Goal: Task Accomplishment & Management: Use online tool/utility

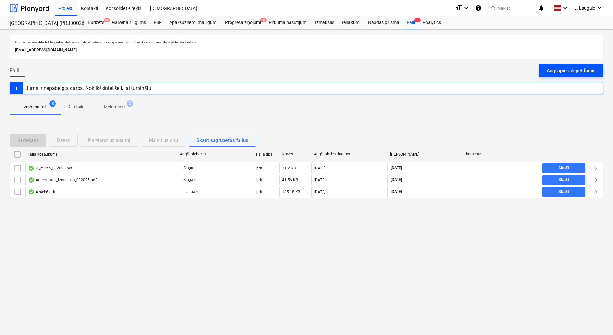
click at [579, 70] on div "Augšupielādējiet failus" at bounding box center [571, 70] width 49 height 8
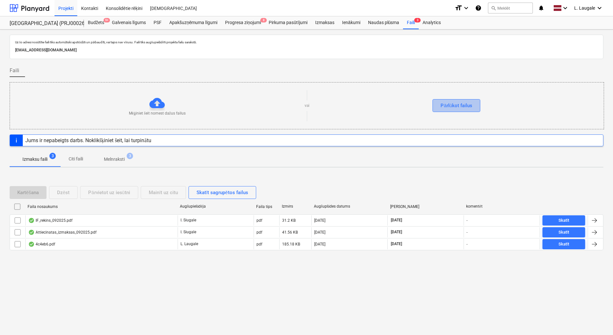
click at [471, 107] on div "Pārlūkot failus" at bounding box center [456, 105] width 32 height 8
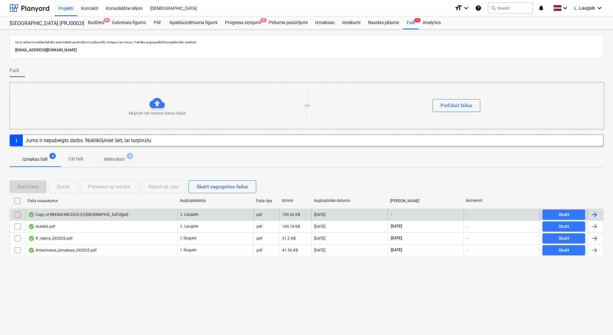
click at [48, 216] on div "Copy of REKINS-NR-2025-25-[GEOGRAPHIC_DATA]pdf" at bounding box center [78, 214] width 100 height 5
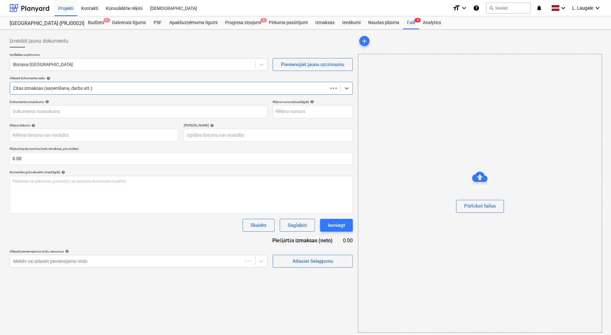
type input "2025-25"
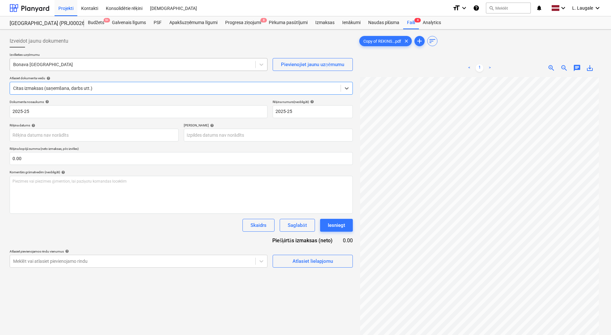
click at [59, 60] on div "Bonava [GEOGRAPHIC_DATA]" at bounding box center [132, 64] width 245 height 9
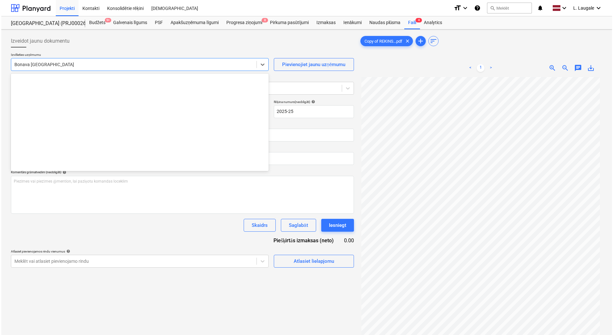
scroll to position [1201, 0]
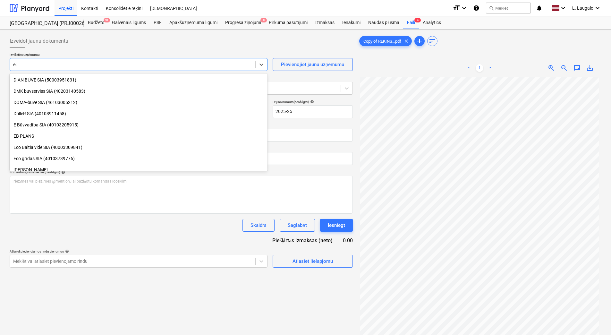
type input "edg"
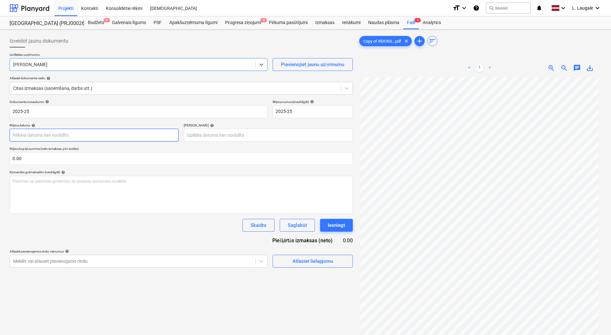
click at [124, 137] on body "Projekti Kontakti Konsolidētie rēķini Iesūtne format_size keyboard_arrow_down h…" at bounding box center [305, 167] width 611 height 335
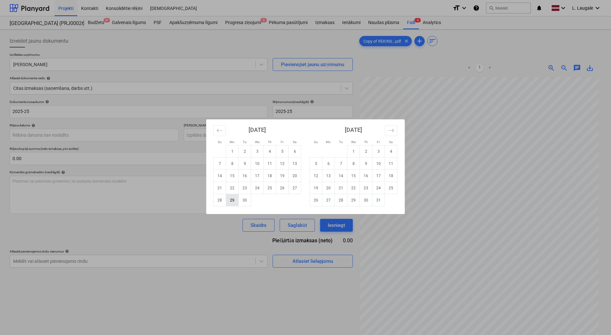
click at [230, 203] on td "29" at bounding box center [232, 200] width 13 height 12
type input "[DATE]"
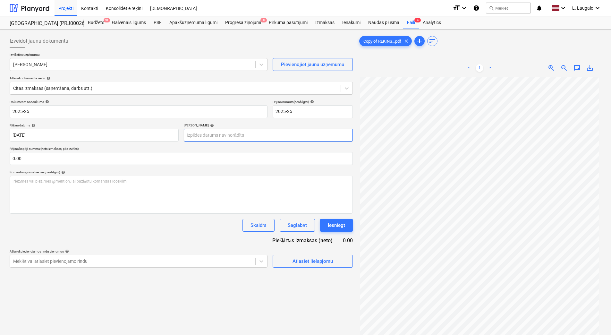
click at [211, 134] on body "Projekti Kontakti Konsolidētie rēķini Iesūtne format_size keyboard_arrow_down h…" at bounding box center [305, 167] width 611 height 335
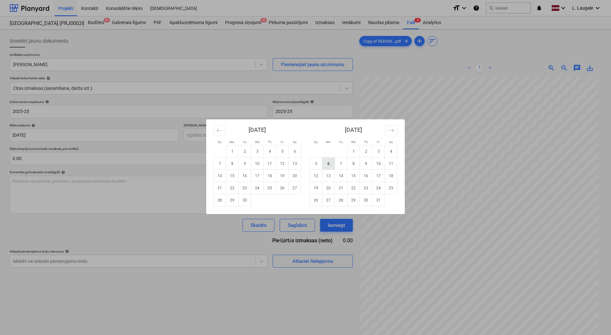
click at [331, 166] on td "6" at bounding box center [328, 163] width 13 height 12
type input "[DATE]"
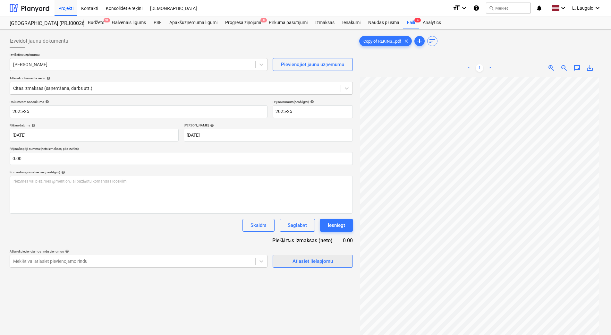
click at [285, 262] on span "Atlasiet lielapjomu" at bounding box center [313, 261] width 64 height 8
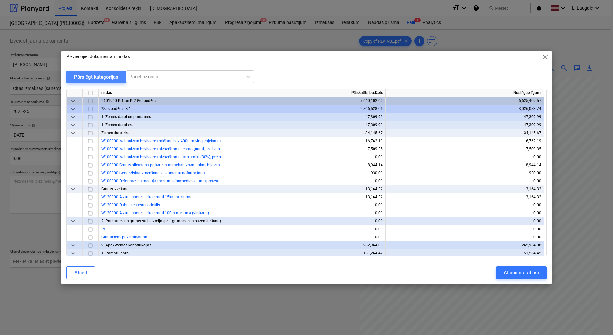
click at [96, 75] on div "Pārslēgt kategorijas" at bounding box center [96, 77] width 44 height 8
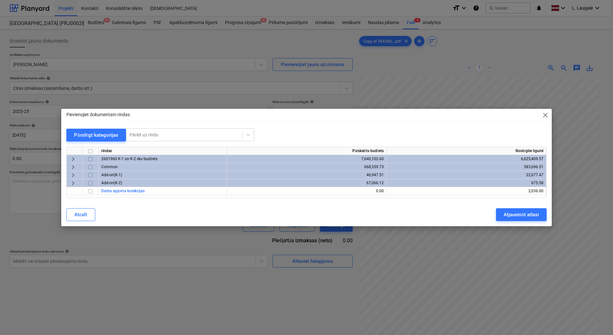
click at [85, 141] on div at bounding box center [306, 143] width 480 height 5
click at [88, 139] on div "Pārslēgt kategorijas" at bounding box center [96, 135] width 44 height 8
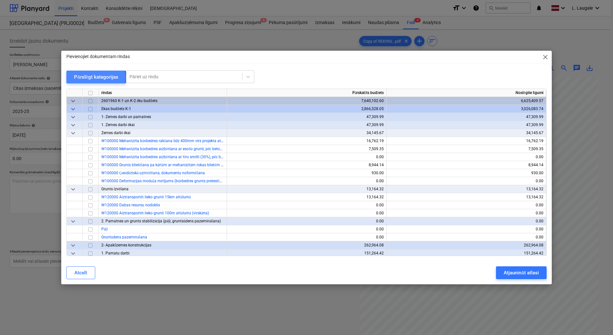
click at [77, 78] on div "Pārslēgt kategorijas" at bounding box center [96, 77] width 44 height 8
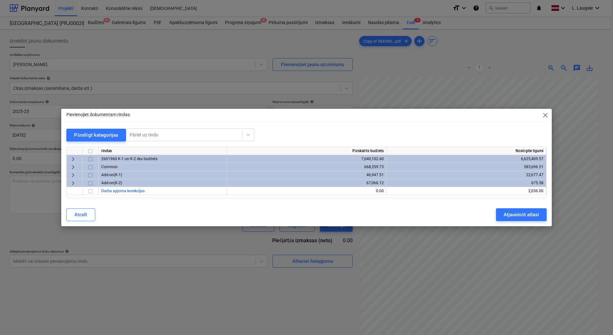
click at [75, 166] on span "keyboard_arrow_right" at bounding box center [73, 167] width 8 height 8
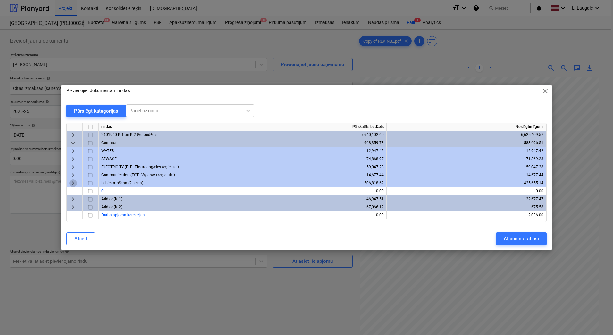
click at [72, 181] on span "keyboard_arrow_right" at bounding box center [73, 183] width 8 height 8
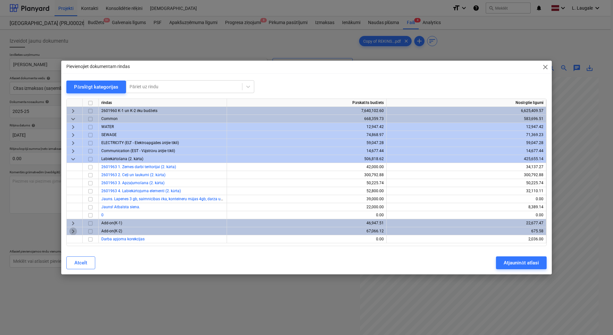
click at [71, 231] on span "keyboard_arrow_right" at bounding box center [73, 231] width 8 height 8
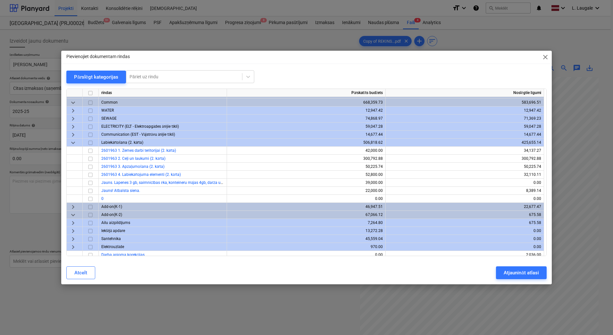
scroll to position [10, 0]
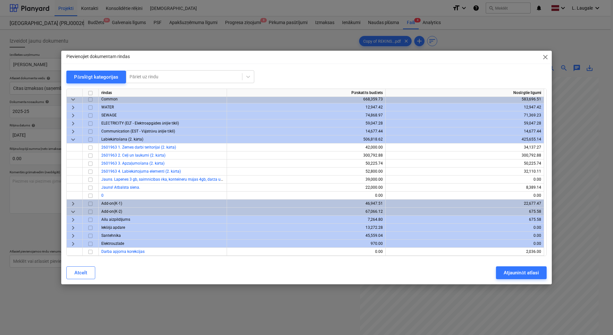
click at [74, 210] on span "keyboard_arrow_down" at bounding box center [73, 212] width 8 height 8
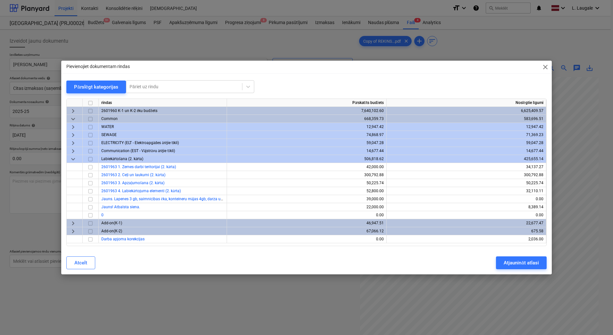
scroll to position [0, 0]
click at [71, 224] on span "keyboard_arrow_right" at bounding box center [73, 223] width 8 height 8
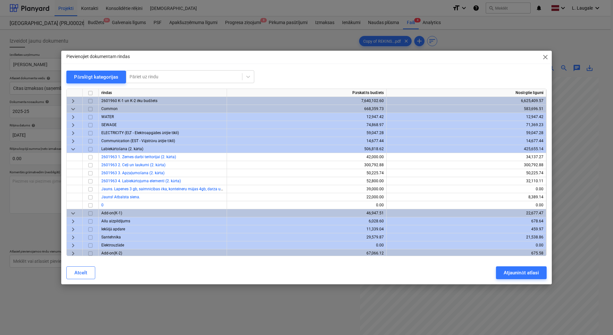
scroll to position [12, 0]
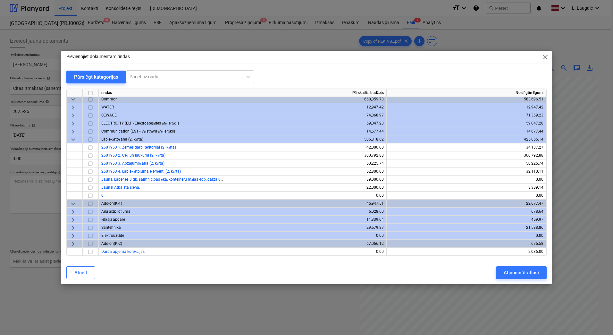
click at [72, 201] on span "keyboard_arrow_down" at bounding box center [73, 204] width 8 height 8
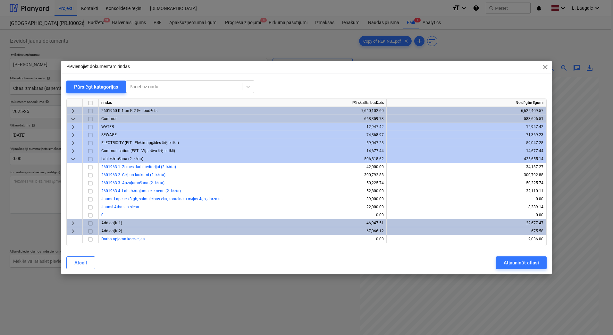
scroll to position [0, 0]
click at [72, 150] on span "keyboard_arrow_right" at bounding box center [73, 151] width 8 height 8
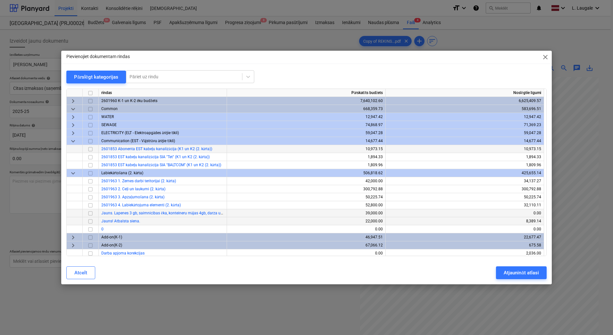
click at [70, 143] on span "keyboard_arrow_down" at bounding box center [73, 141] width 8 height 8
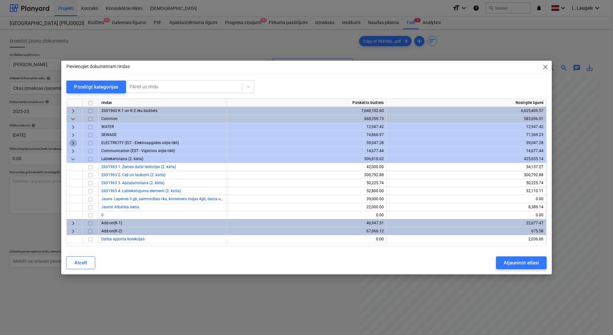
click at [70, 143] on span "keyboard_arrow_right" at bounding box center [73, 143] width 8 height 8
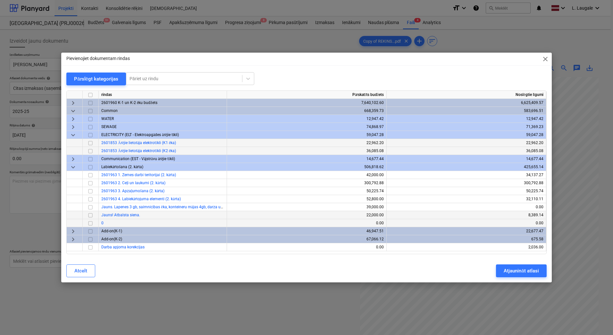
click at [72, 135] on span "keyboard_arrow_down" at bounding box center [73, 135] width 8 height 8
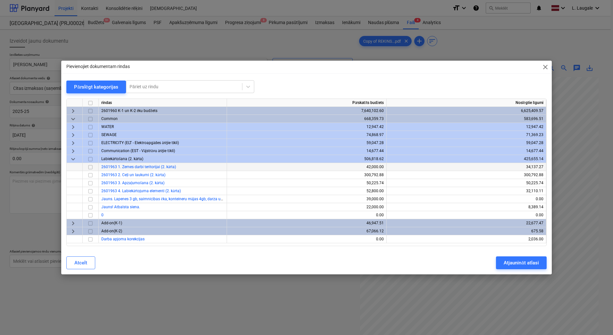
click at [92, 168] on input "checkbox" at bounding box center [91, 167] width 8 height 8
click at [519, 256] on div "Atcelt Atjaunināt atlasi" at bounding box center [307, 263] width 488 height 18
click at [522, 261] on div "Atjaunināt atlasi" at bounding box center [521, 262] width 35 height 8
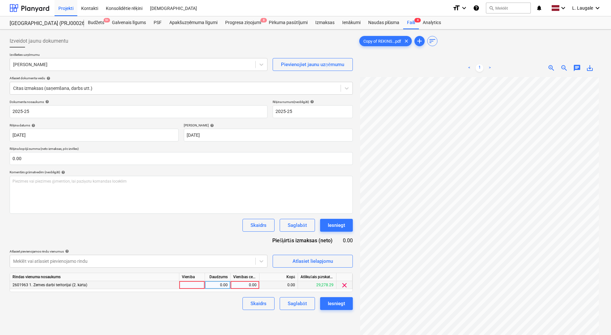
click at [200, 289] on div at bounding box center [192, 285] width 26 height 8
type input "1"
click at [217, 286] on div "0.00" at bounding box center [217, 285] width 20 height 8
type input "1"
click at [244, 283] on div "0.00" at bounding box center [244, 285] width 23 height 8
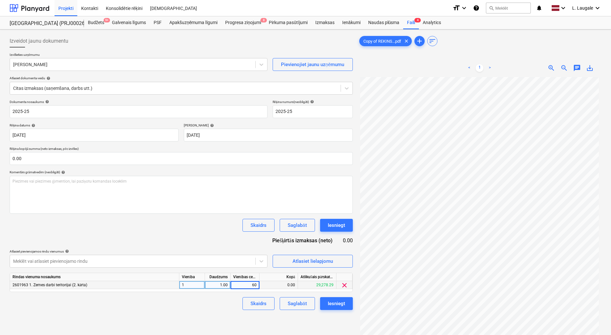
type input "600"
click at [203, 305] on div "Skaidrs Saglabāt Iesniegt" at bounding box center [181, 303] width 343 height 13
click at [297, 306] on div "Saglabāt" at bounding box center [297, 303] width 19 height 8
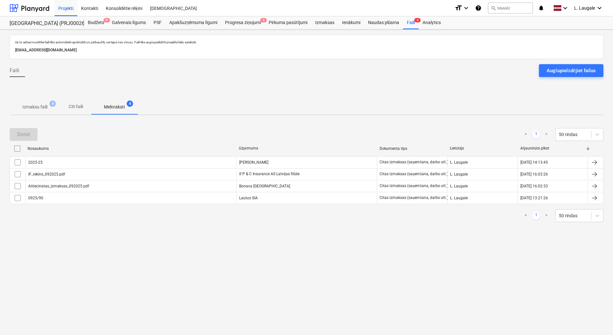
click at [43, 111] on span "Izmaksu faili 4" at bounding box center [35, 107] width 51 height 12
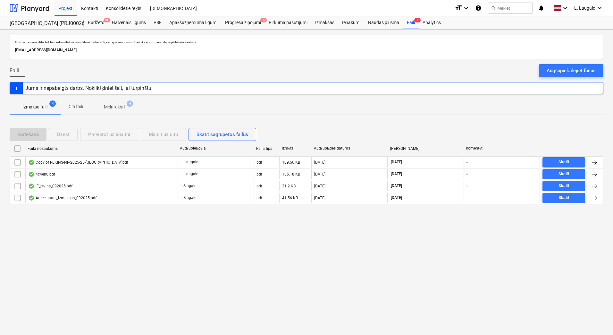
drag, startPoint x: 109, startPoint y: 105, endPoint x: 66, endPoint y: 103, distance: 43.0
click at [109, 105] on p "Melnraksti" at bounding box center [114, 107] width 21 height 7
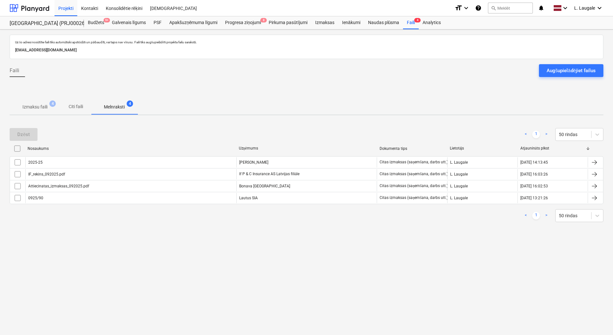
click at [39, 108] on p "Izmaksu faili" at bounding box center [34, 107] width 25 height 7
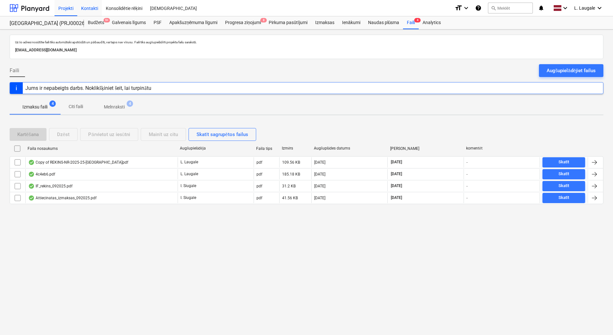
click at [93, 10] on div "Kontakti" at bounding box center [89, 8] width 25 height 16
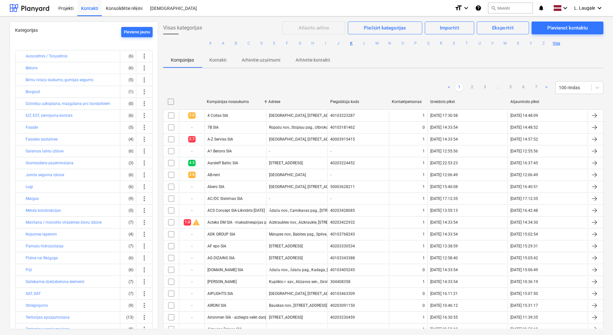
click at [348, 44] on button "K" at bounding box center [352, 43] width 8 height 8
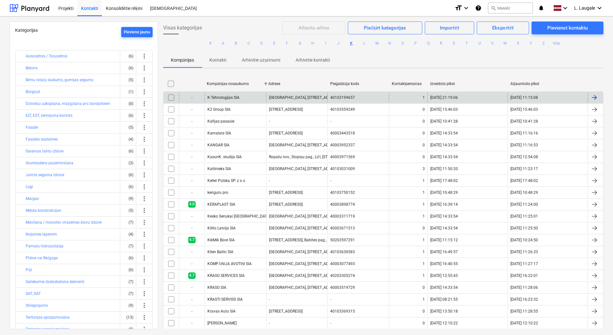
click at [248, 96] on div "K-Tehnoloģijas SIA" at bounding box center [236, 97] width 62 height 10
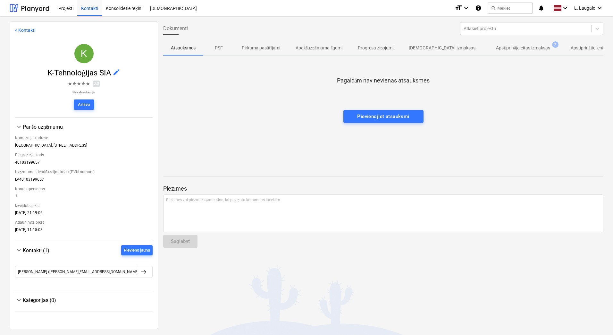
click at [513, 44] on span "Apstiprināja citas izmaksas 7" at bounding box center [523, 48] width 80 height 12
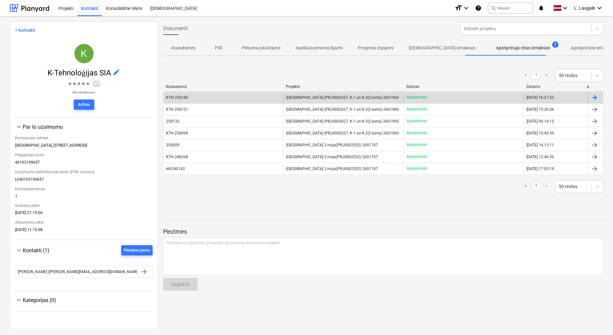
click at [200, 94] on div "KTH 250180" at bounding box center [224, 97] width 120 height 10
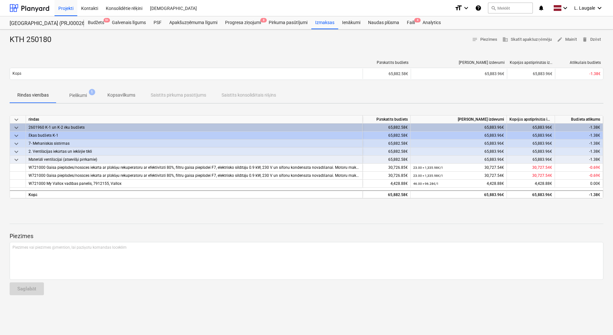
click at [83, 97] on p "Pielikumi" at bounding box center [78, 95] width 18 height 7
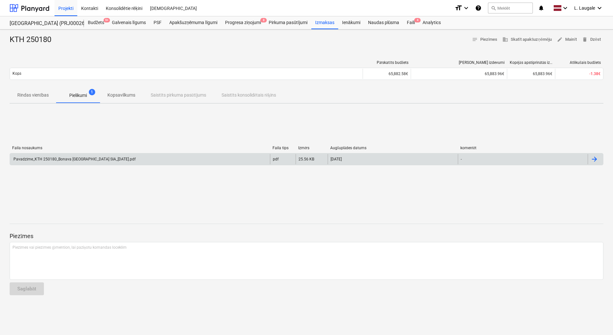
click at [89, 158] on div "Pavadzīme_KTH 250180_Bonava [GEOGRAPHIC_DATA] SIA_[DATE].pdf" at bounding box center [74, 159] width 123 height 5
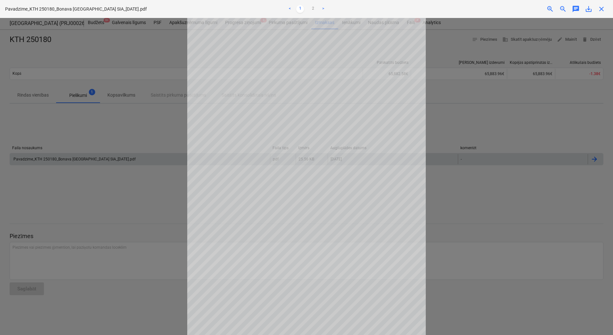
click at [73, 108] on div at bounding box center [306, 176] width 613 height 317
click at [605, 12] on span "close" at bounding box center [602, 9] width 8 height 8
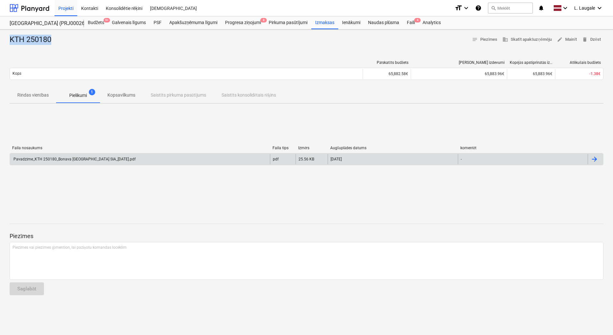
drag, startPoint x: 59, startPoint y: 42, endPoint x: 12, endPoint y: 43, distance: 47.1
click at [12, 43] on div "KTH 250180 notes Piezīmes business Skatīt apakšuzņēmēju edit Mainīt delete Dzēst" at bounding box center [307, 40] width 594 height 10
copy div "KTH 250180"
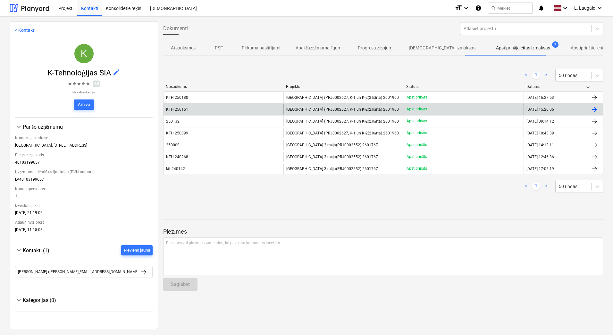
click at [188, 105] on div "KTH 250151" at bounding box center [224, 109] width 120 height 10
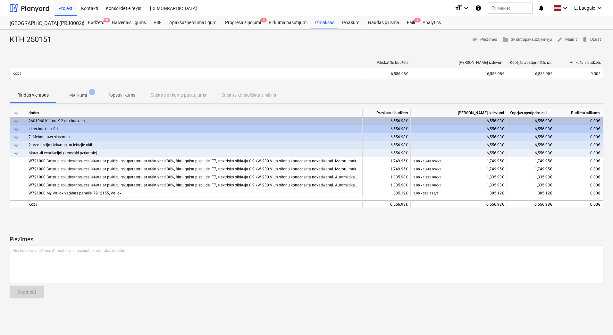
click at [82, 90] on span "Pielikumi 1" at bounding box center [77, 95] width 43 height 12
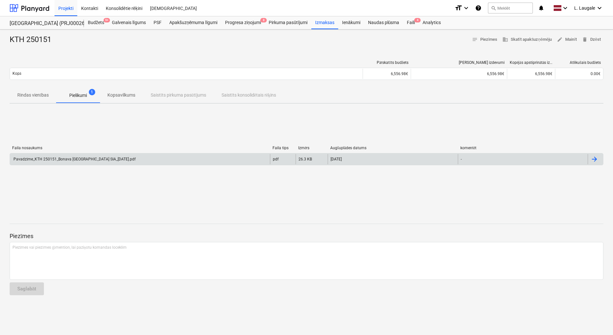
click at [89, 157] on div "Pavadzīme_KTH 250151_Bonava [GEOGRAPHIC_DATA] SIA_[DATE].pdf" at bounding box center [74, 159] width 123 height 5
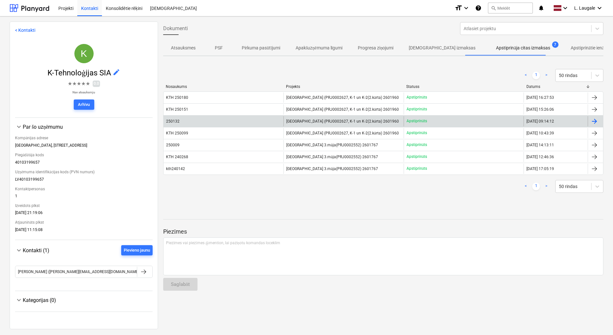
click at [218, 124] on div "250132" at bounding box center [224, 121] width 120 height 10
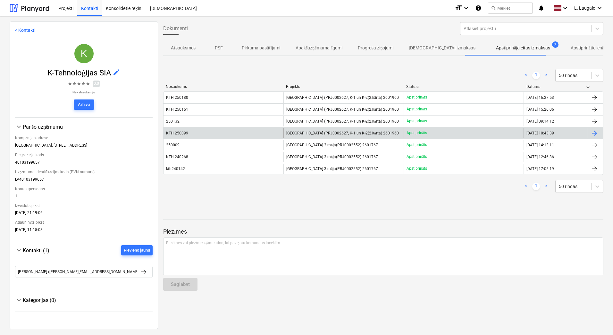
click at [195, 131] on div "KTH 250099" at bounding box center [224, 133] width 120 height 10
